Goal: Check status: Check status

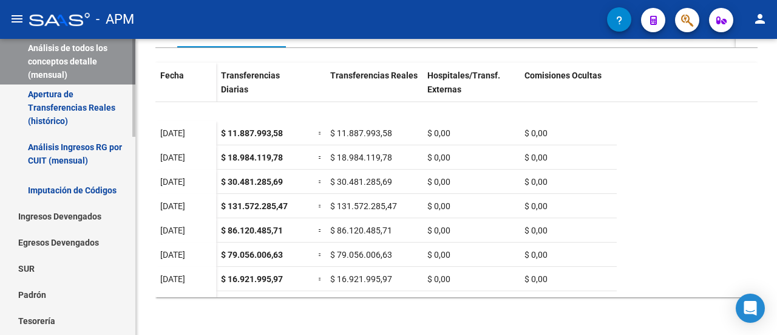
scroll to position [121, 0]
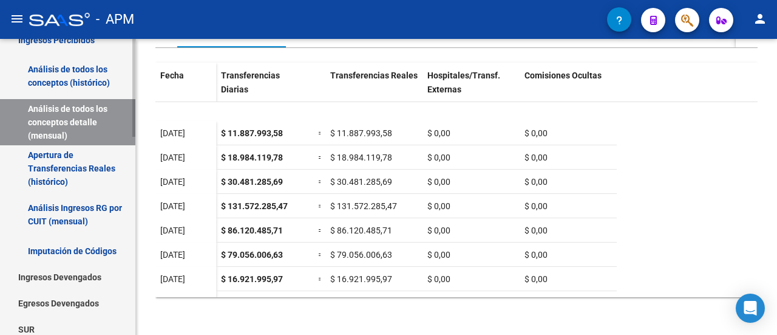
click at [46, 215] on link "Análisis Ingresos RG por CUIT (mensual)" at bounding box center [67, 214] width 135 height 46
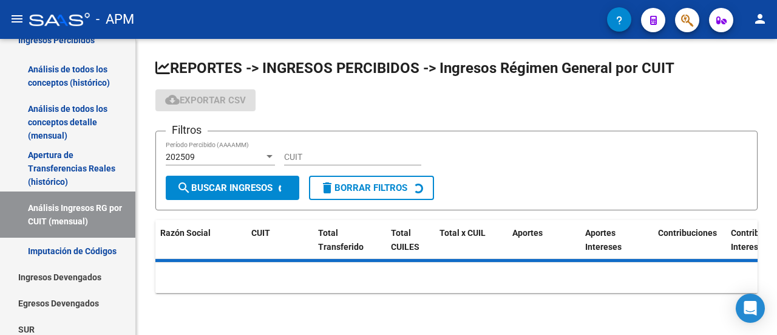
click at [339, 160] on input "CUIT" at bounding box center [352, 157] width 137 height 10
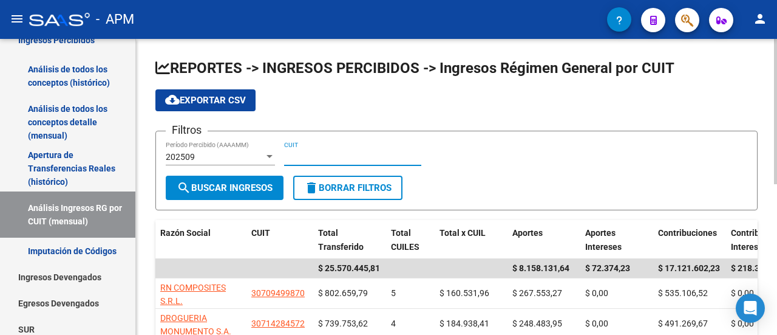
paste input "30-71676977-8"
click at [234, 188] on span "search Buscar Ingresos" at bounding box center [225, 187] width 96 height 11
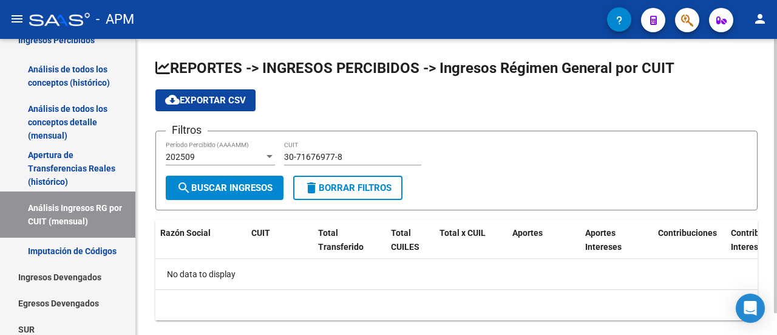
click at [350, 152] on input "30-71676977-8" at bounding box center [352, 157] width 137 height 10
type input "30-71676977-8"
click at [243, 186] on span "search Buscar Ingresos" at bounding box center [225, 187] width 96 height 11
click at [271, 155] on div at bounding box center [270, 156] width 6 height 3
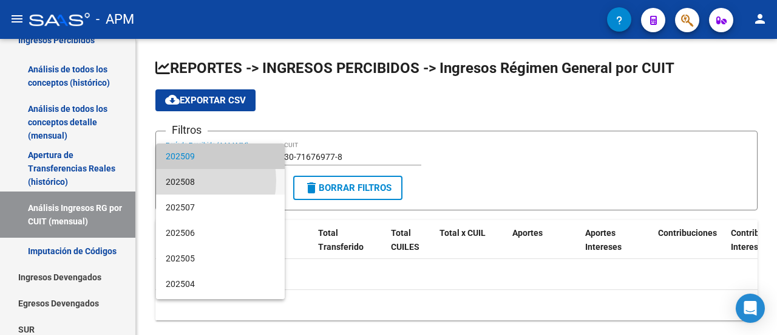
click at [185, 180] on span "202508" at bounding box center [220, 182] width 109 height 26
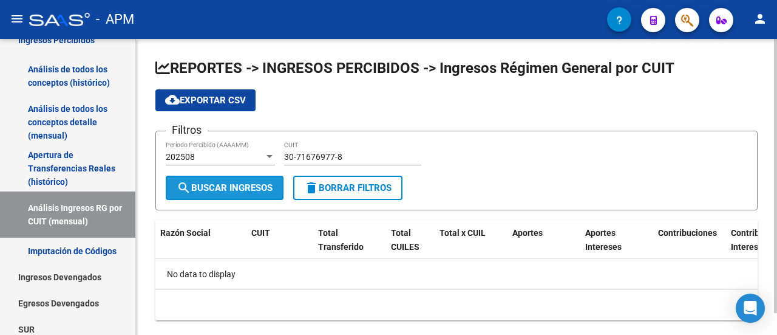
click at [224, 189] on span "search Buscar Ingresos" at bounding box center [225, 187] width 96 height 11
click at [268, 152] on div at bounding box center [269, 157] width 11 height 10
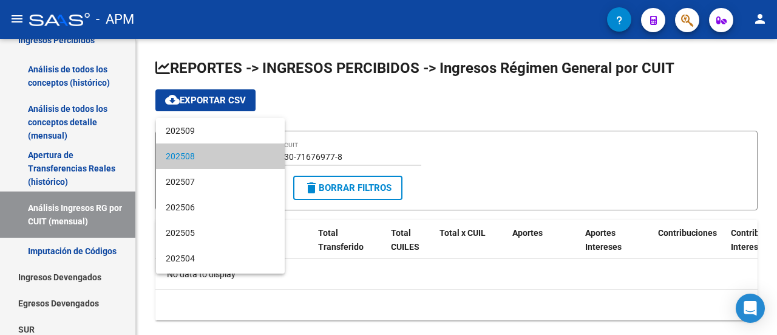
scroll to position [121, 0]
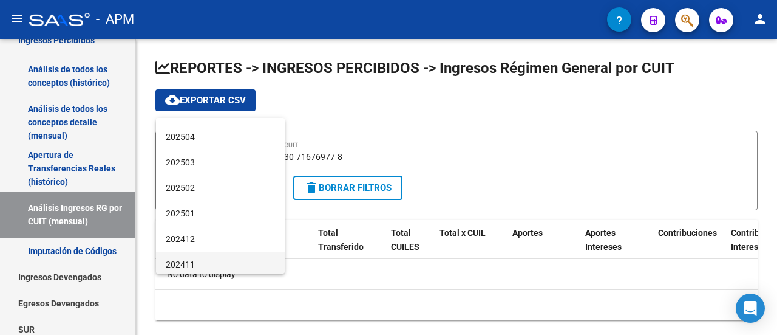
click at [186, 262] on span "202411" at bounding box center [220, 264] width 109 height 26
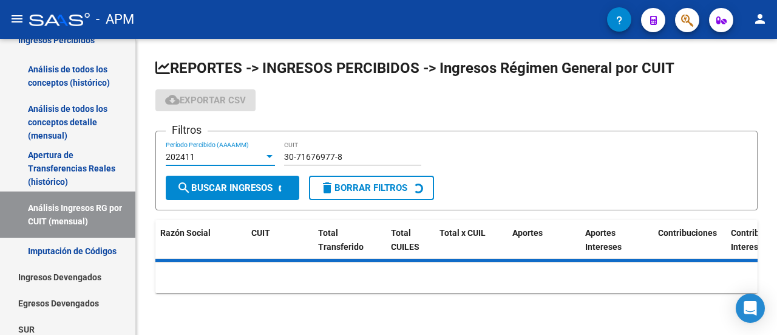
scroll to position [125, 0]
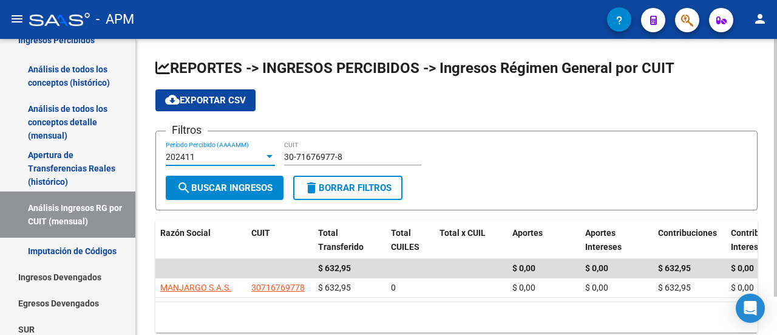
click at [228, 190] on span "search Buscar Ingresos" at bounding box center [225, 187] width 96 height 11
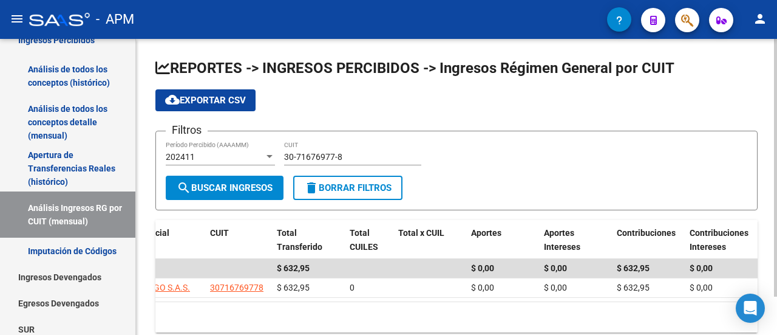
scroll to position [0, 0]
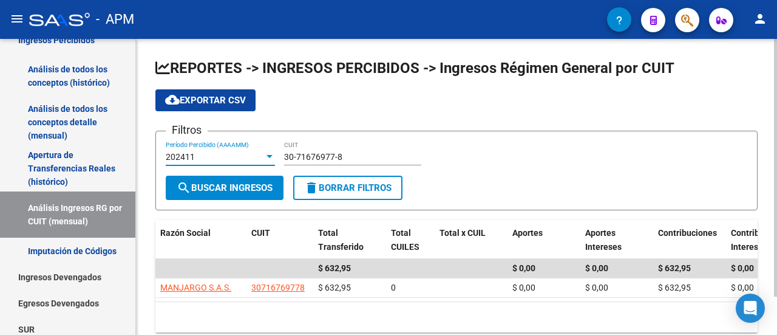
click at [268, 156] on div at bounding box center [270, 156] width 6 height 3
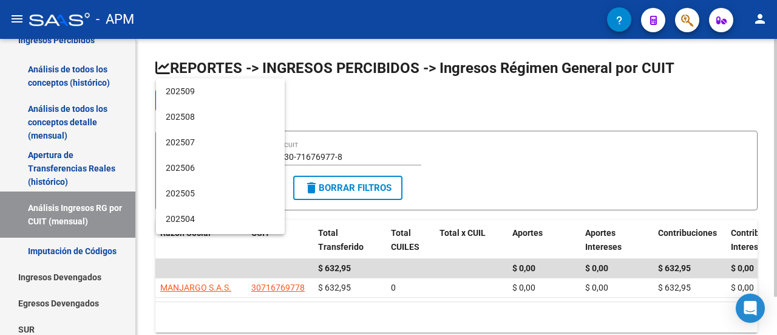
scroll to position [190, 0]
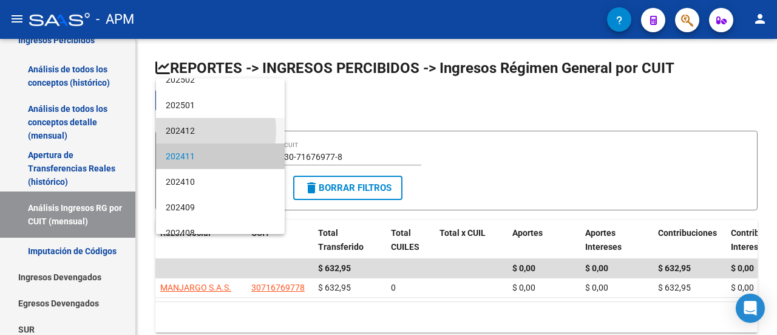
click at [193, 131] on span "202412" at bounding box center [220, 131] width 109 height 26
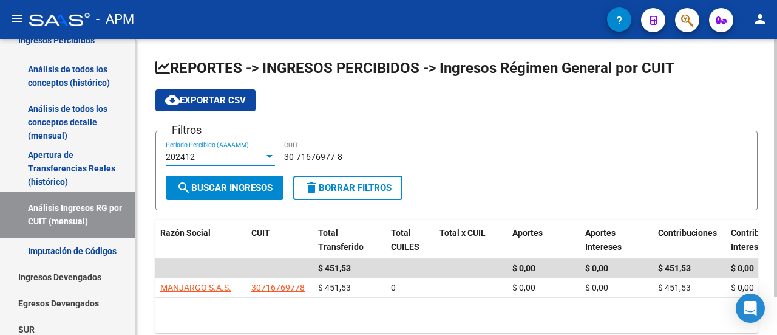
click at [241, 185] on span "search Buscar Ingresos" at bounding box center [225, 187] width 96 height 11
click at [272, 155] on div at bounding box center [270, 156] width 6 height 3
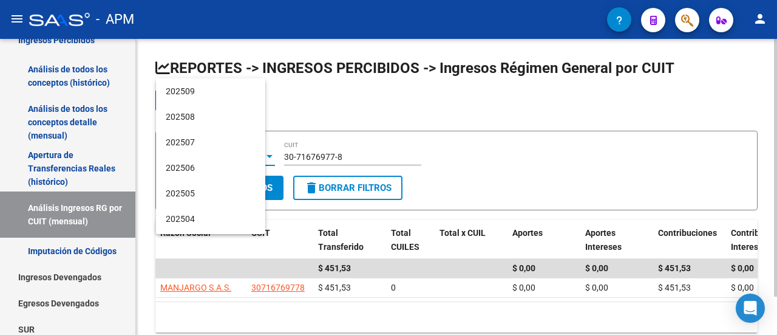
scroll to position [165, 0]
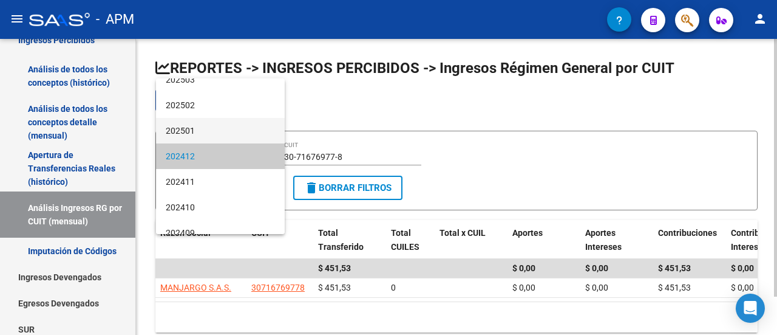
click at [191, 128] on span "202501" at bounding box center [220, 131] width 109 height 26
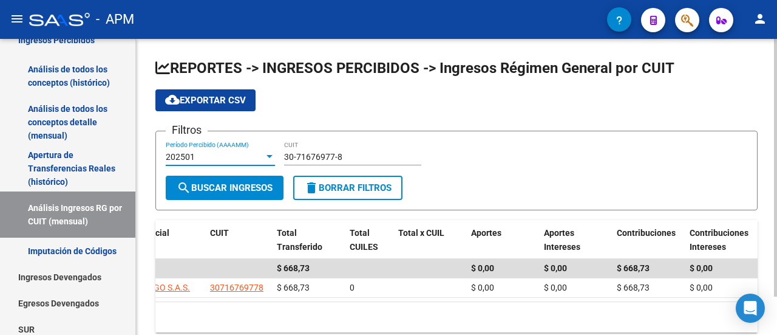
scroll to position [0, 0]
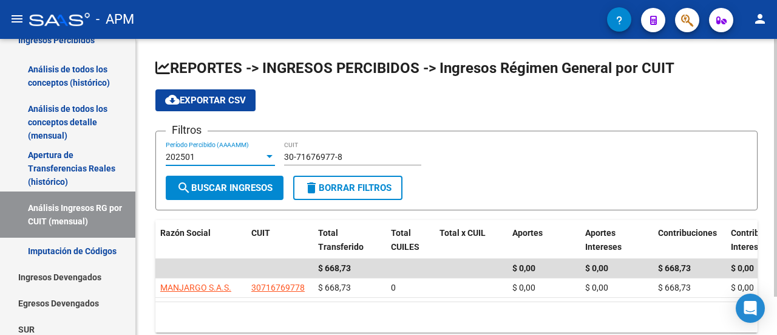
click at [267, 156] on div at bounding box center [270, 156] width 6 height 3
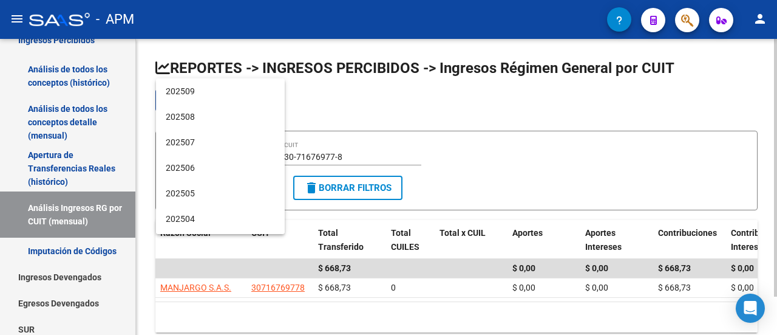
scroll to position [139, 0]
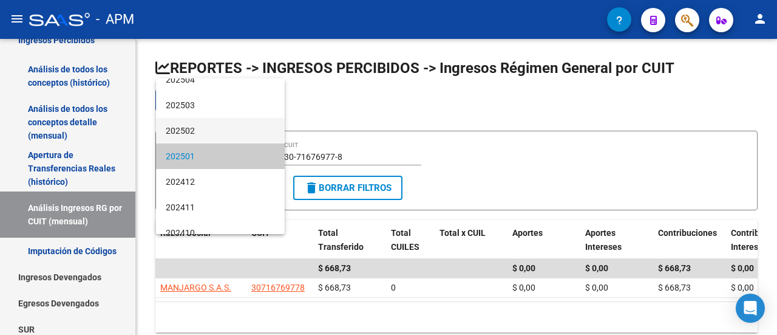
click at [196, 126] on span "202502" at bounding box center [220, 131] width 109 height 26
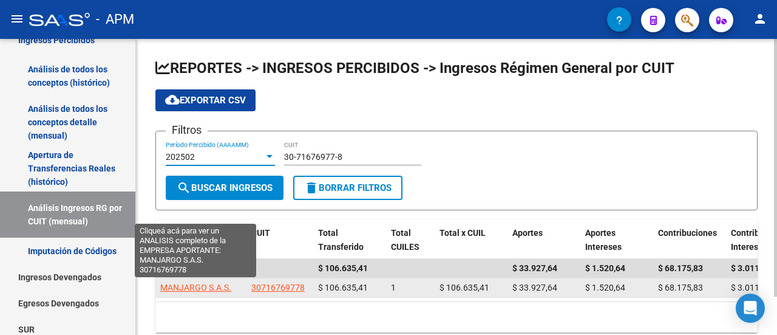
click at [215, 288] on span "MANJARGO S.A.S." at bounding box center [195, 287] width 71 height 10
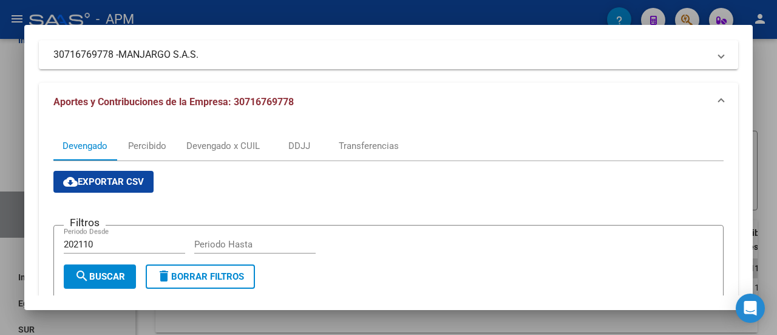
scroll to position [0, 0]
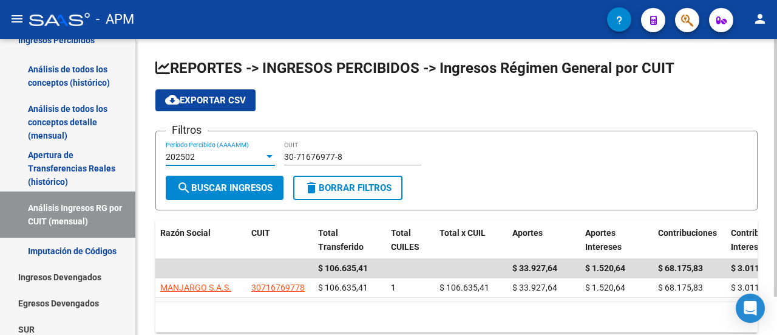
click at [270, 157] on div at bounding box center [270, 156] width 6 height 3
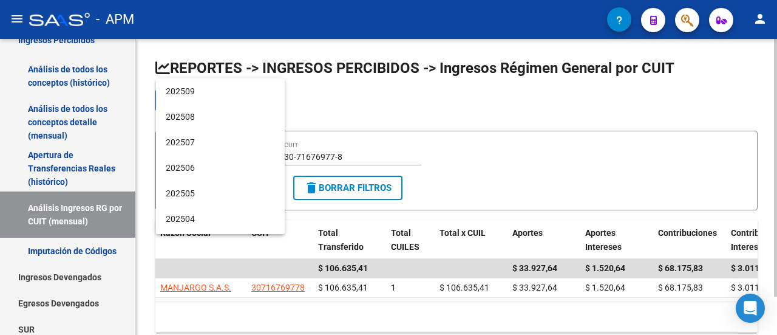
scroll to position [114, 0]
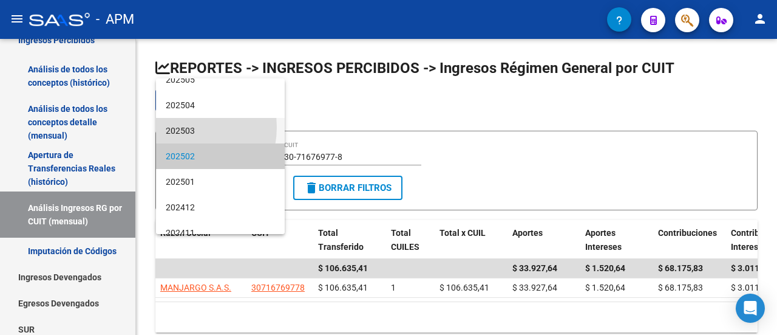
click at [178, 127] on span "202503" at bounding box center [220, 131] width 109 height 26
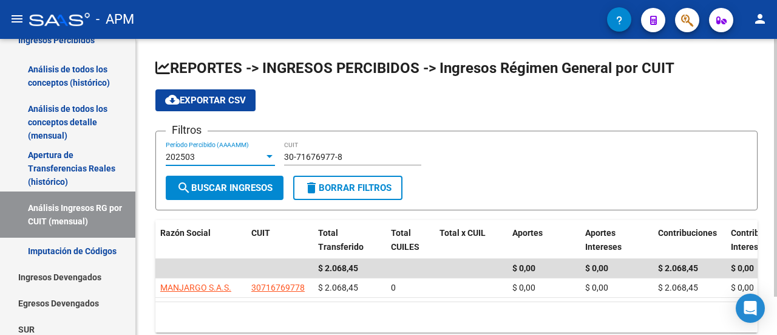
click at [267, 152] on div at bounding box center [269, 157] width 11 height 10
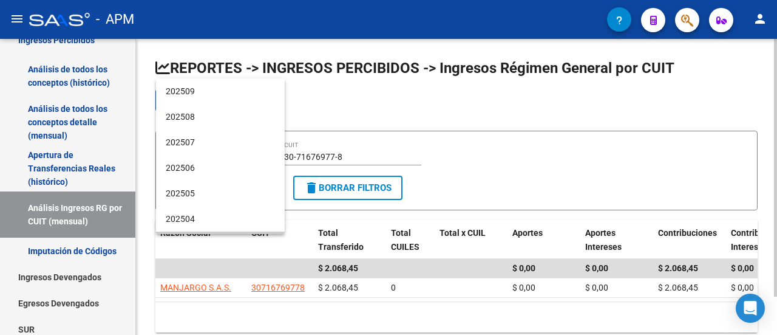
scroll to position [88, 0]
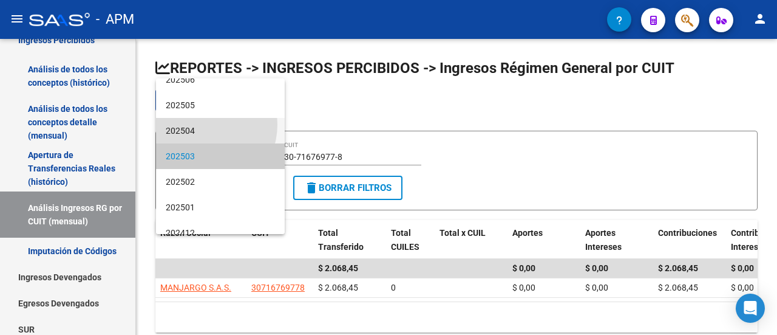
click at [200, 124] on span "202504" at bounding box center [220, 131] width 109 height 26
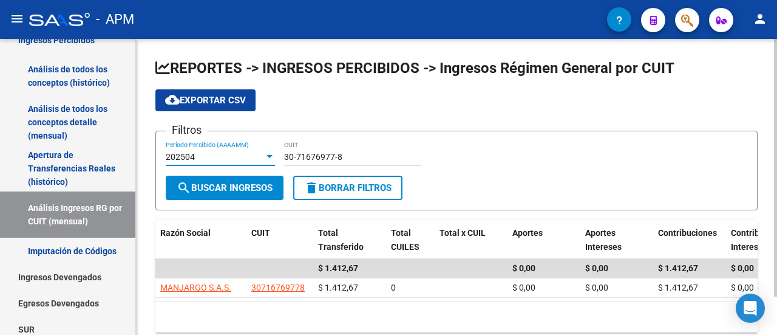
click at [270, 152] on div at bounding box center [269, 157] width 11 height 10
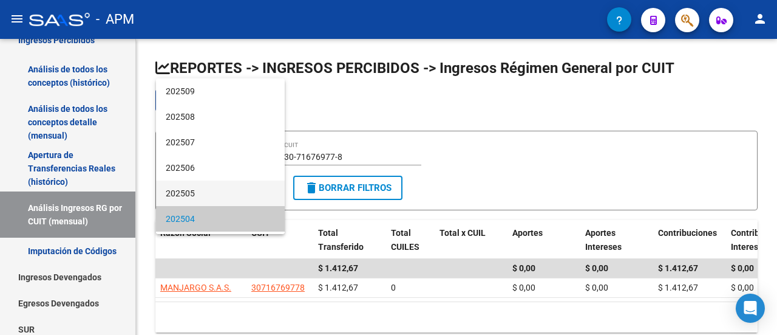
scroll to position [63, 0]
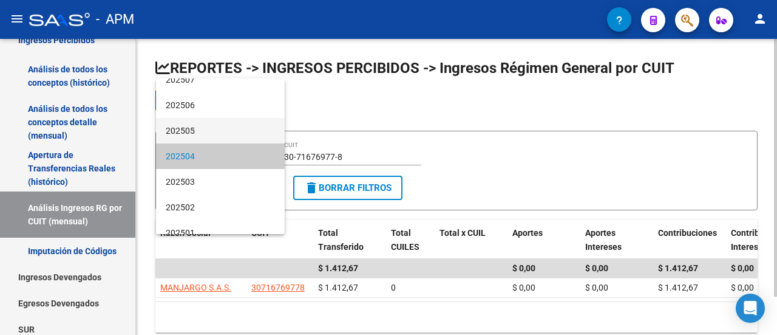
click at [197, 130] on span "202505" at bounding box center [220, 131] width 109 height 26
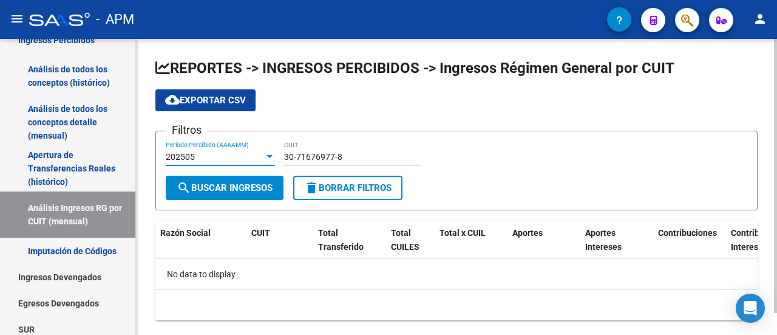
click at [270, 155] on div at bounding box center [270, 156] width 6 height 3
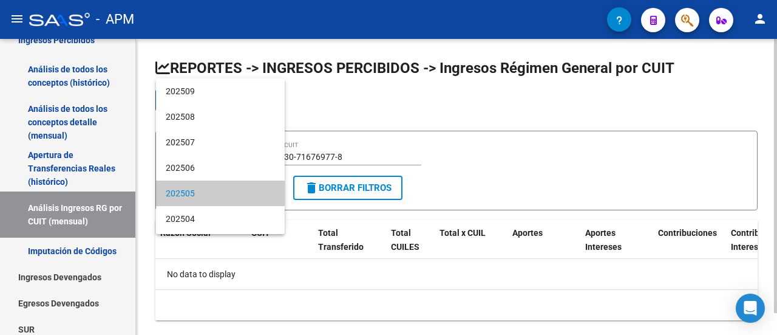
scroll to position [37, 0]
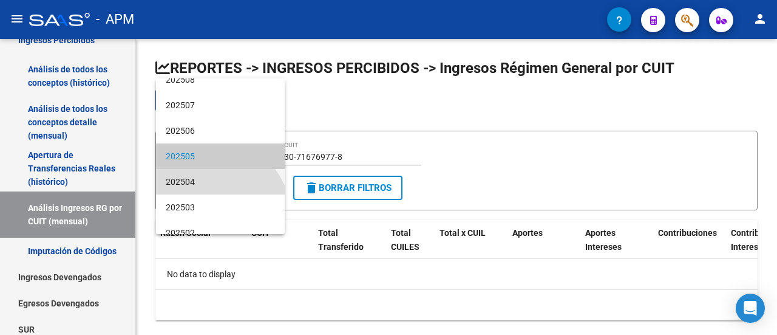
click at [185, 180] on span "202504" at bounding box center [220, 182] width 109 height 26
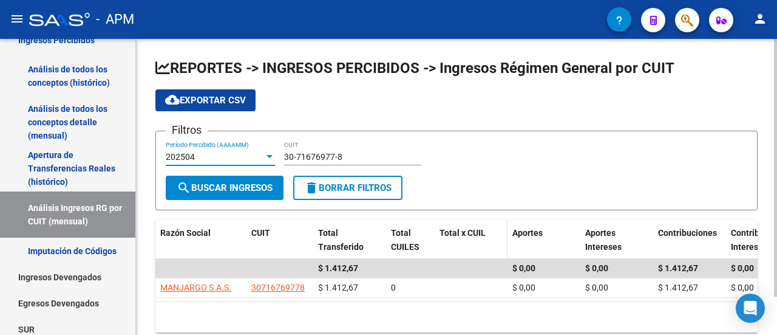
scroll to position [44, 0]
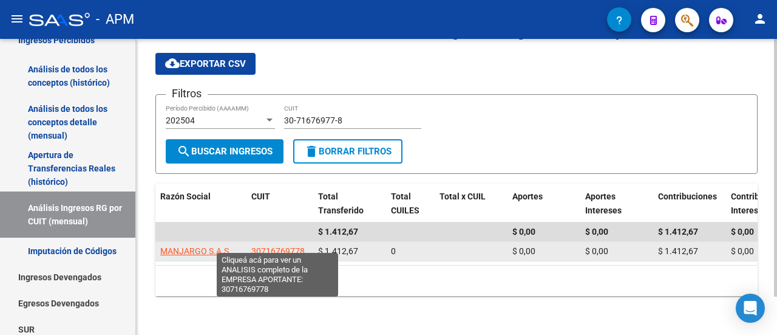
click at [274, 246] on span "30716769778" at bounding box center [277, 251] width 53 height 10
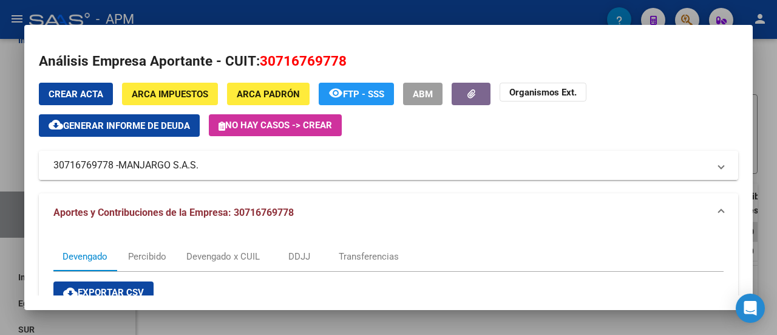
scroll to position [61, 0]
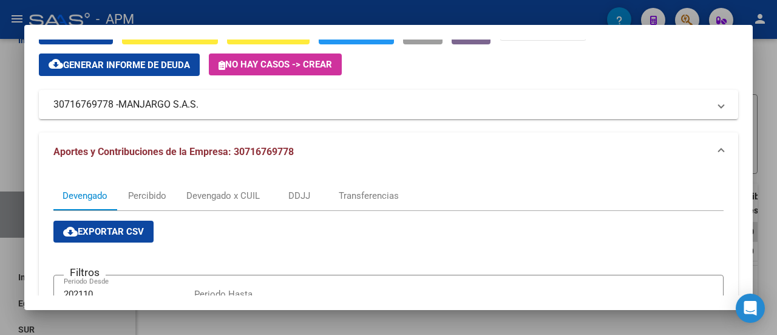
click at [264, 152] on span "Aportes y Contribuciones de la Empresa: 30716769778" at bounding box center [173, 152] width 240 height 12
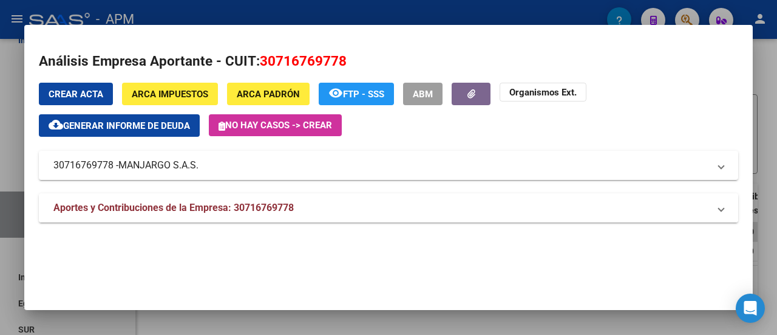
click at [82, 210] on span "Aportes y Contribuciones de la Empresa: 30716769778" at bounding box center [173, 208] width 240 height 12
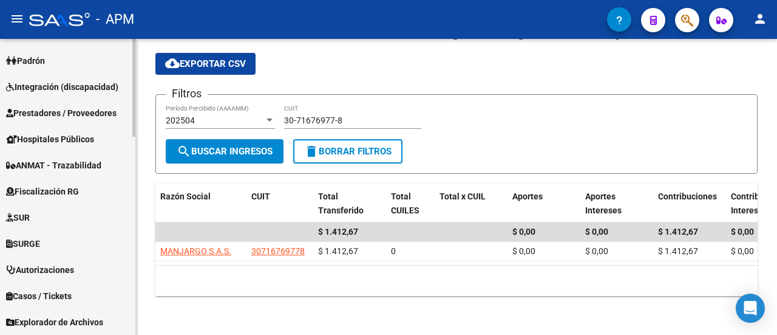
scroll to position [599, 0]
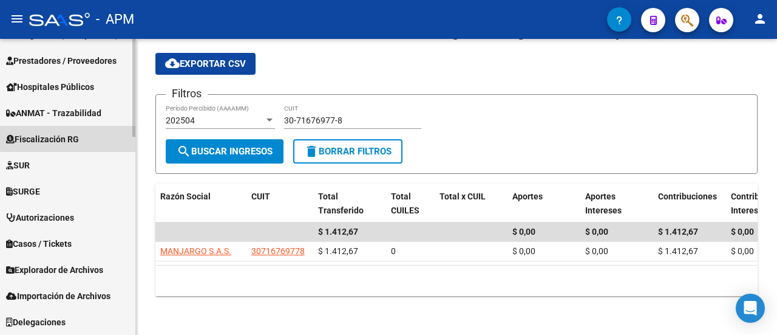
click at [50, 135] on span "Fiscalización RG" at bounding box center [42, 138] width 73 height 13
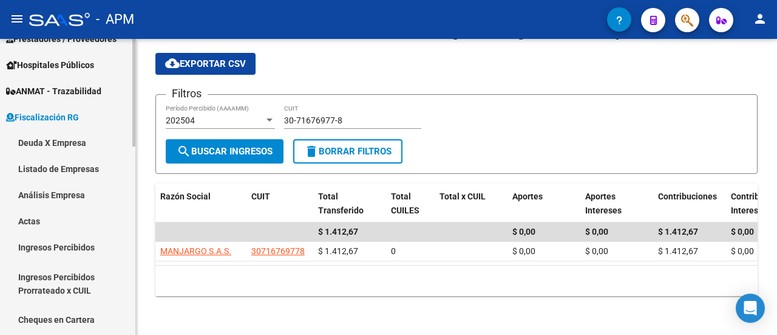
scroll to position [205, 0]
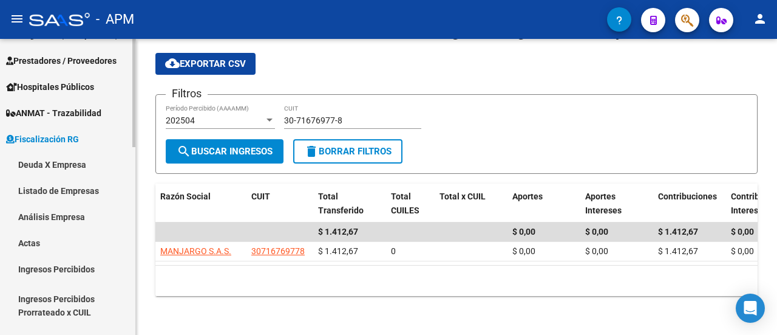
click at [55, 160] on link "Deuda X Empresa" at bounding box center [67, 165] width 135 height 26
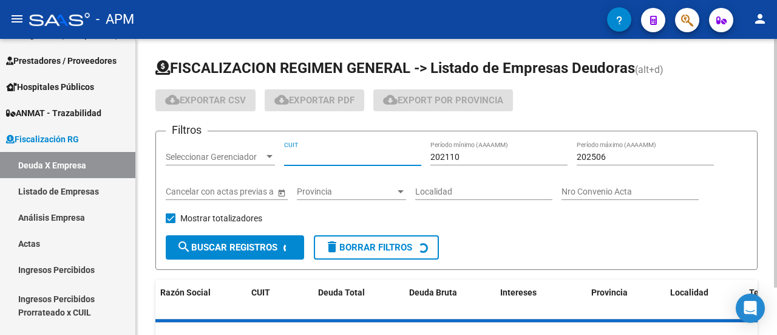
click at [330, 158] on input "CUIT" at bounding box center [352, 157] width 137 height 10
paste input "30-71676977-8"
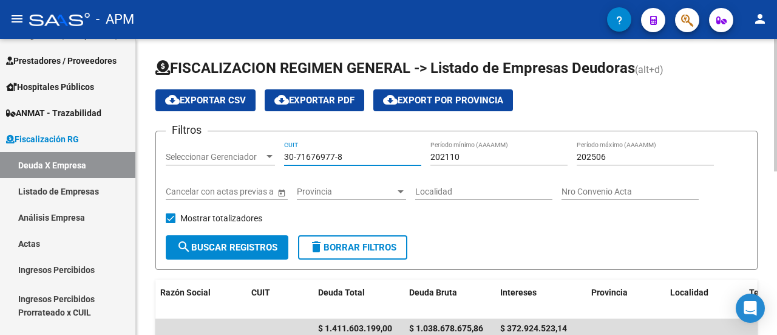
type input "30-71676977-8"
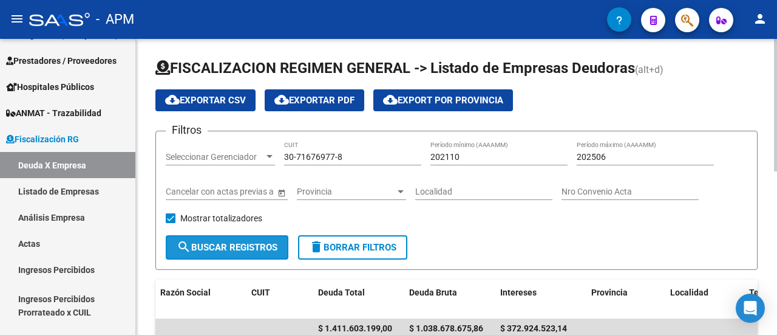
click at [256, 242] on span "search Buscar Registros" at bounding box center [227, 247] width 101 height 11
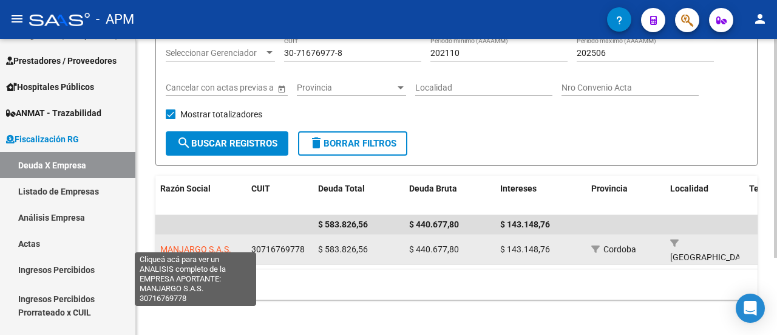
click at [194, 244] on span "MANJARGO S.A.S." at bounding box center [195, 249] width 71 height 10
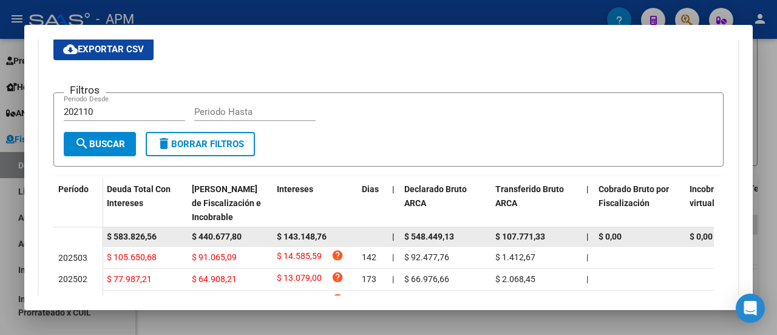
scroll to position [364, 0]
